Goal: Information Seeking & Learning: Find specific fact

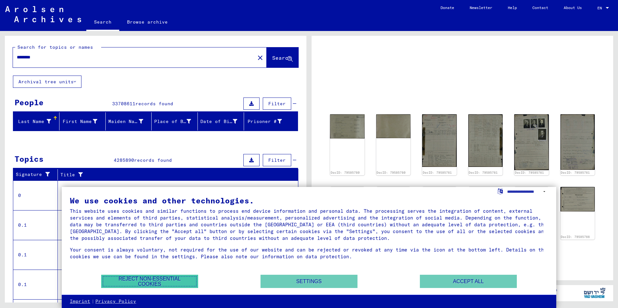
click at [132, 281] on button "Reject non-essential cookies" at bounding box center [149, 281] width 97 height 13
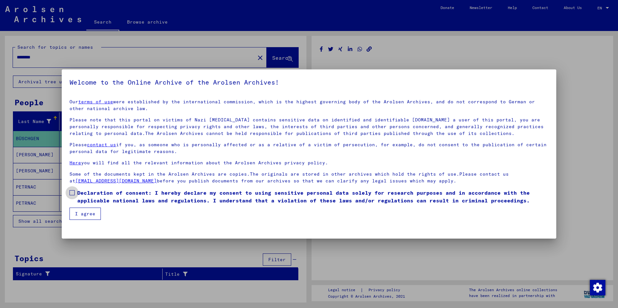
click at [73, 193] on span at bounding box center [71, 192] width 5 height 5
click at [81, 214] on button "I agree" at bounding box center [84, 214] width 31 height 12
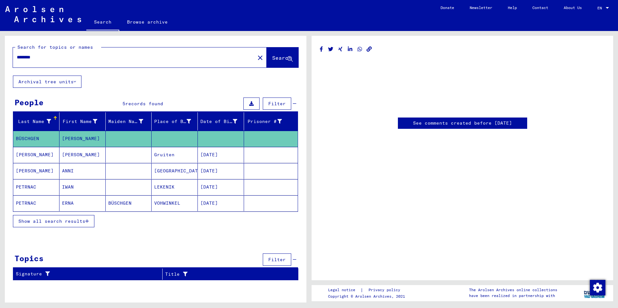
click at [67, 169] on mat-cell "ANNI" at bounding box center [82, 171] width 46 height 16
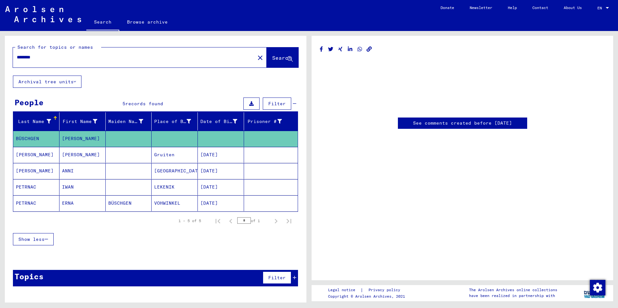
click at [466, 125] on link "See comments created before [DATE]" at bounding box center [462, 123] width 99 height 7
click at [72, 155] on mat-cell "[PERSON_NAME]" at bounding box center [82, 155] width 46 height 16
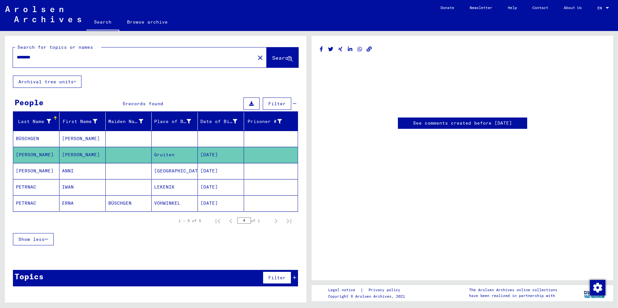
click at [65, 139] on mat-cell "[PERSON_NAME]" at bounding box center [82, 139] width 46 height 16
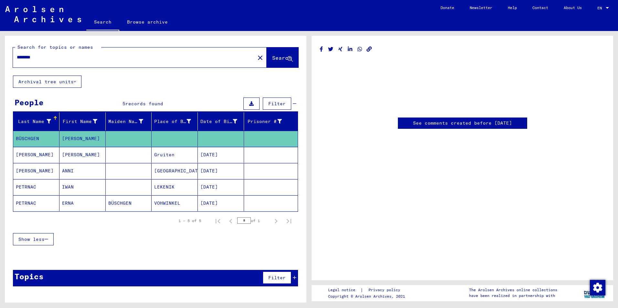
click at [66, 202] on mat-cell "ERNA" at bounding box center [82, 203] width 46 height 16
